Goal: Information Seeking & Learning: Learn about a topic

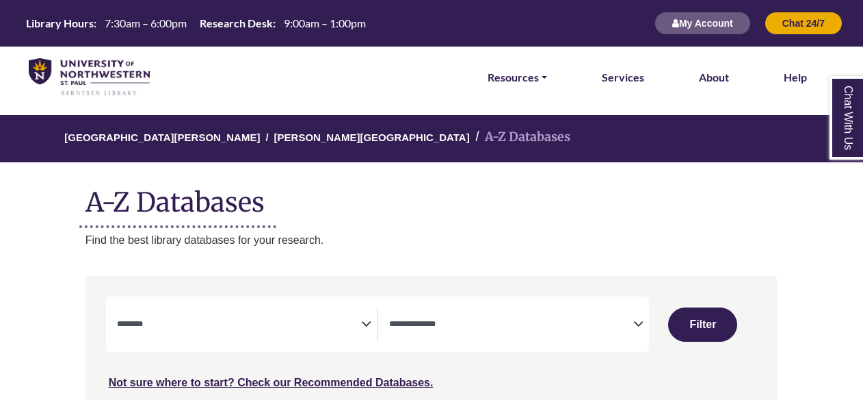
select select "Database Subject Filter"
select select "Database Types Filter"
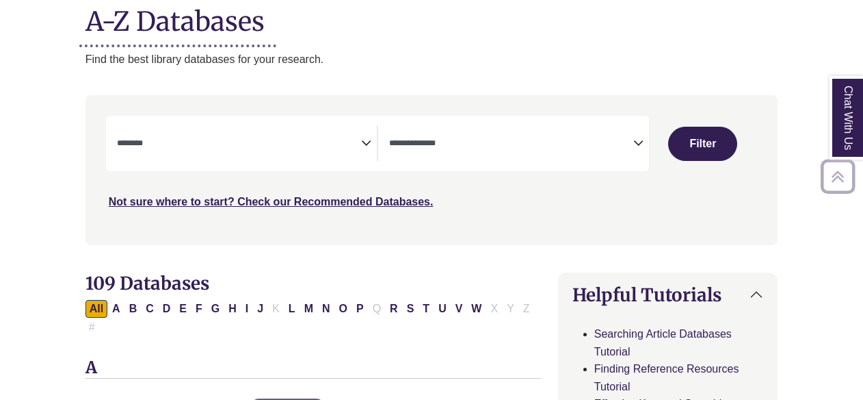
scroll to position [190, 0]
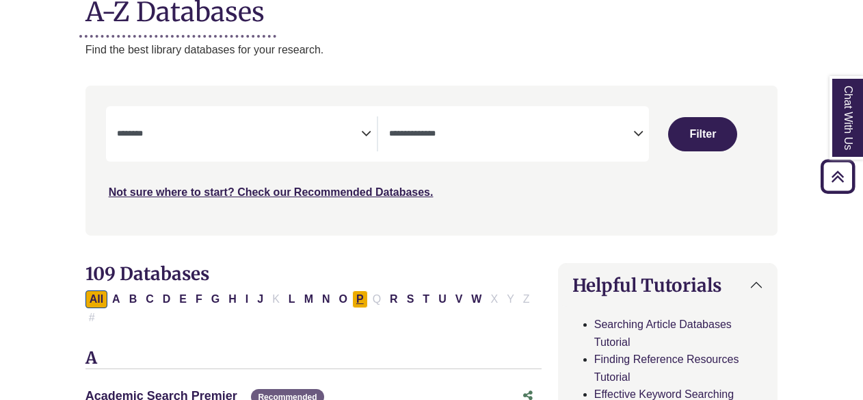
click at [352, 294] on button "P" at bounding box center [360, 299] width 16 height 18
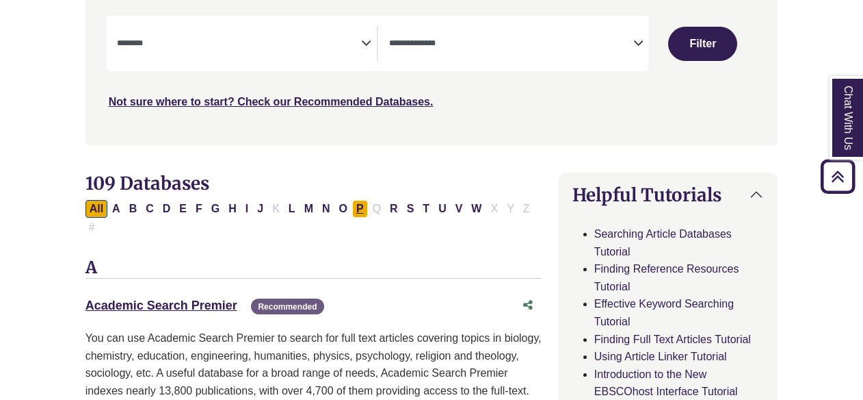
scroll to position [276, 0]
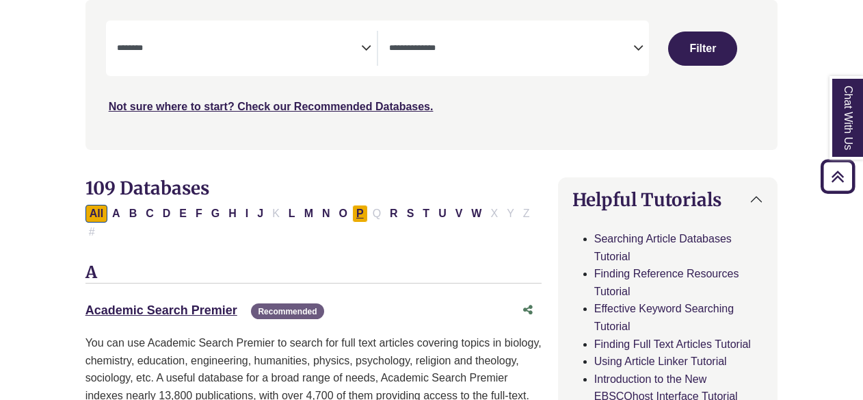
select select "Database Subject Filter"
select select "Database Types Filter"
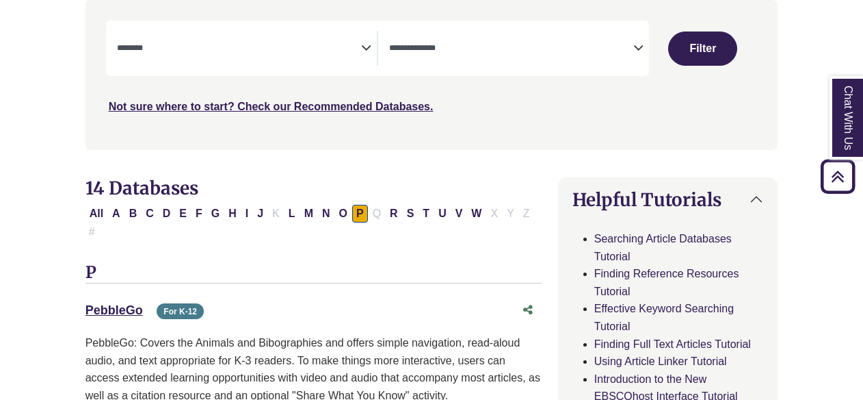
select select "Database Subject Filter"
select select "Database Types Filter"
select select "Database Subject Filter"
select select "Database Types Filter"
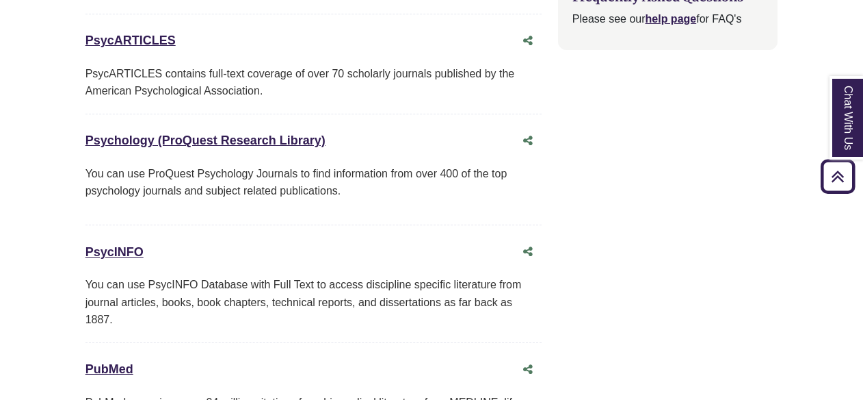
scroll to position [1835, 0]
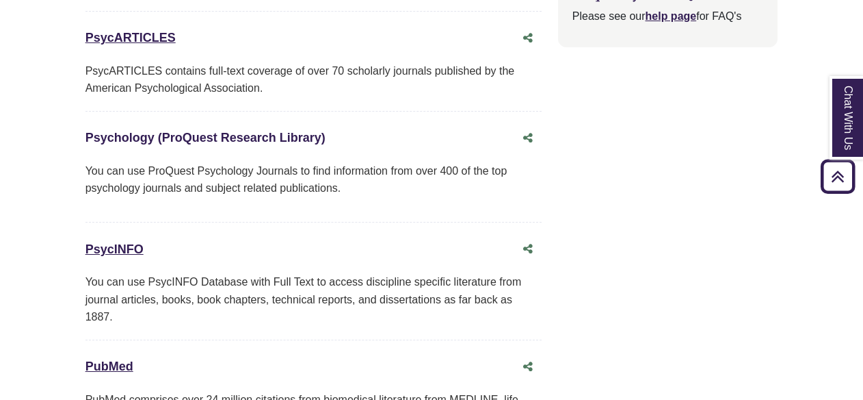
click at [298, 131] on link "Psychology (ProQuest Research Library) This link opens in a new window" at bounding box center [206, 138] width 240 height 14
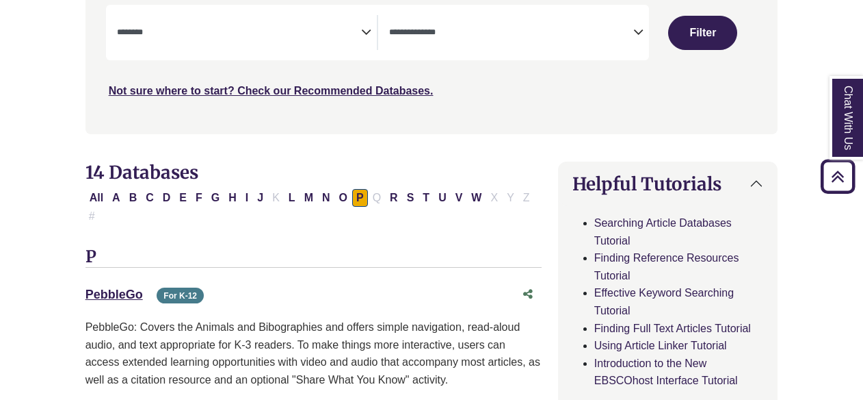
scroll to position [276, 0]
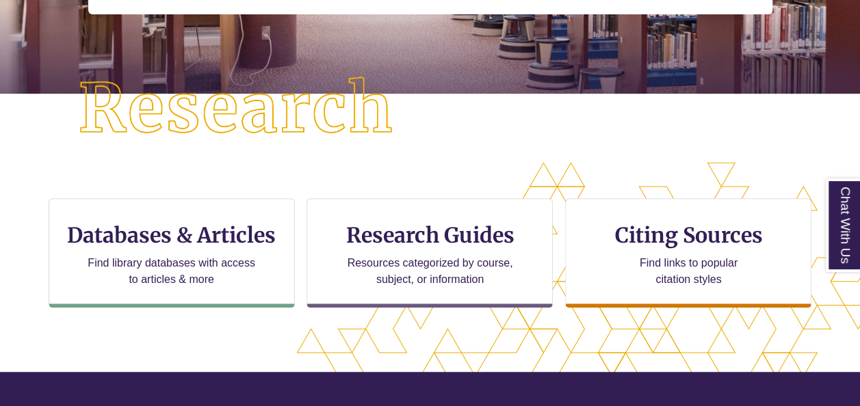
scroll to position [345, 743]
